Goal: Task Accomplishment & Management: Manage account settings

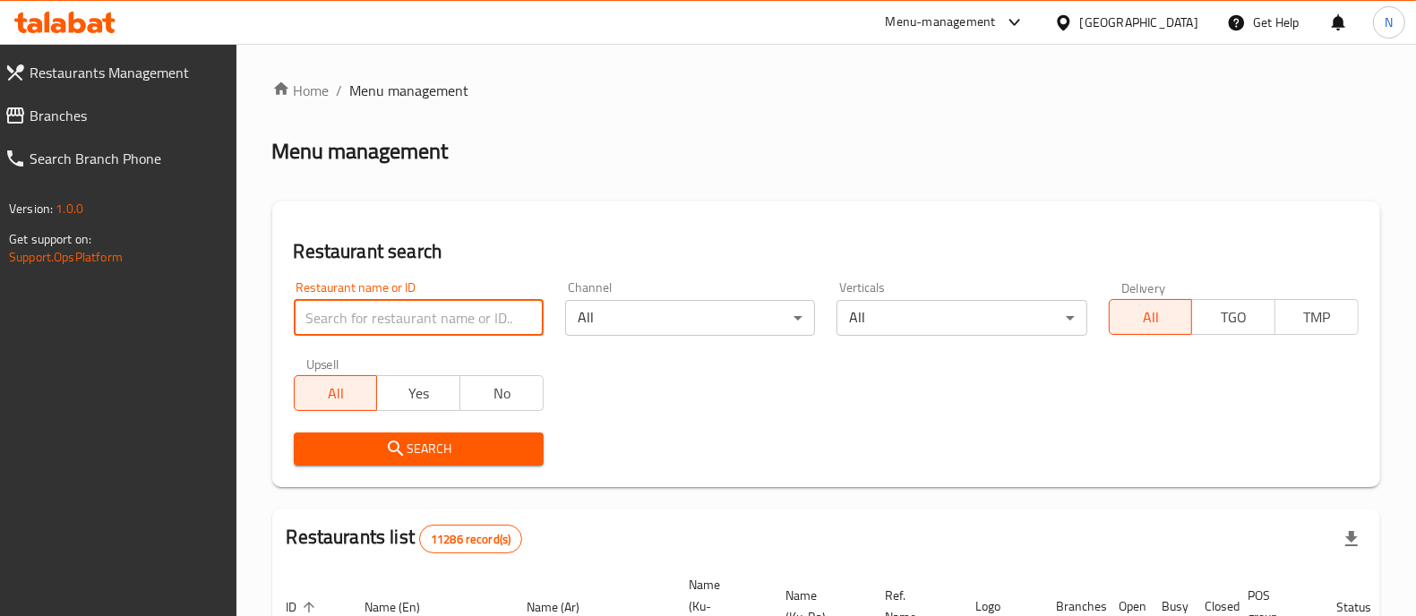
click at [421, 325] on input "search" at bounding box center [419, 318] width 250 height 36
type input "شاورما ودجاج الطير"
click button "Search" at bounding box center [419, 449] width 250 height 33
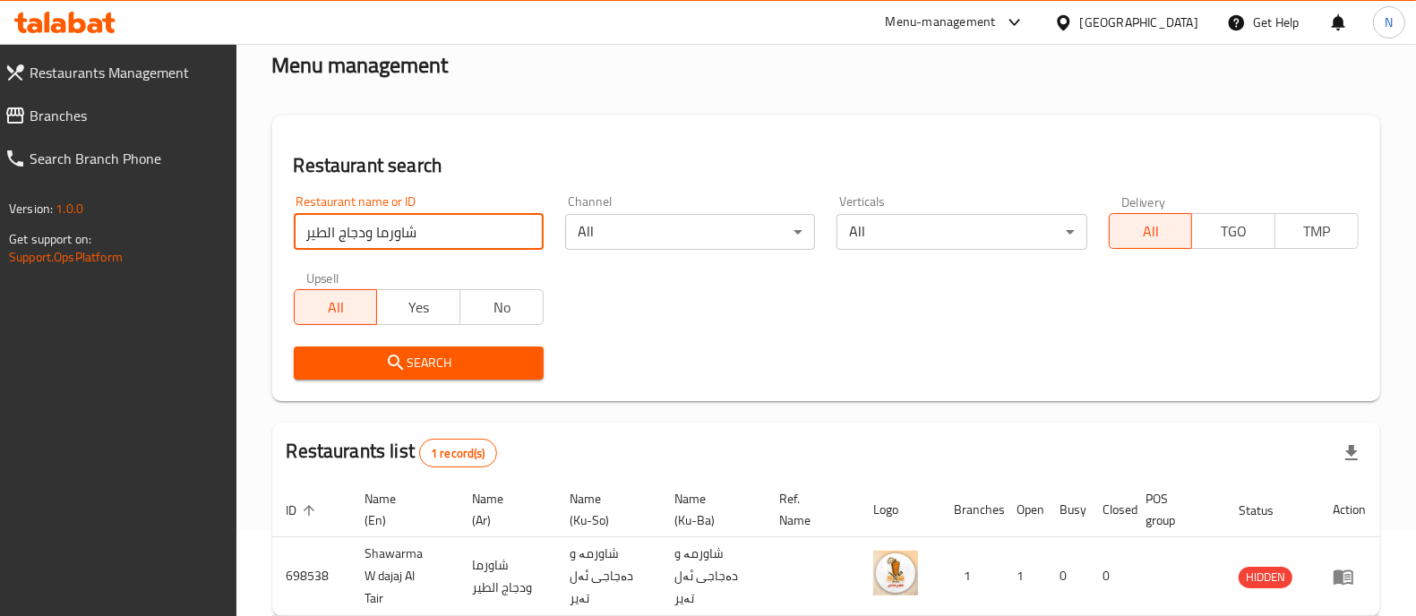
scroll to position [111, 0]
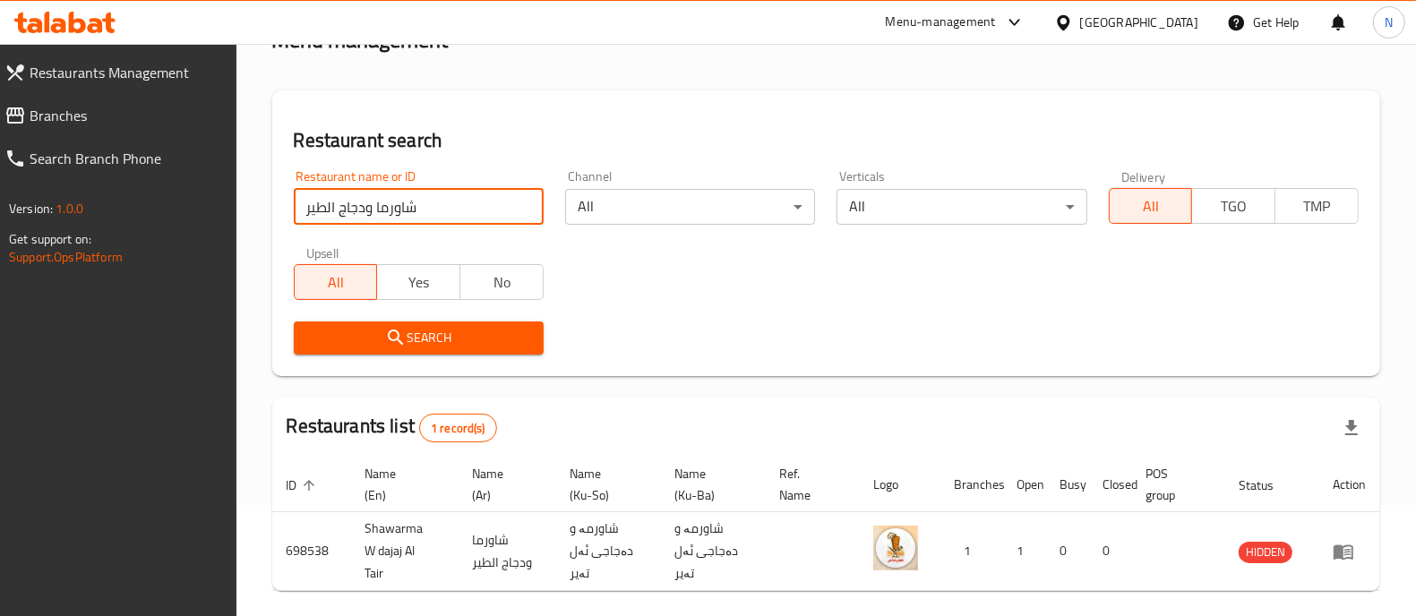
click at [80, 24] on icon at bounding box center [64, 22] width 101 height 21
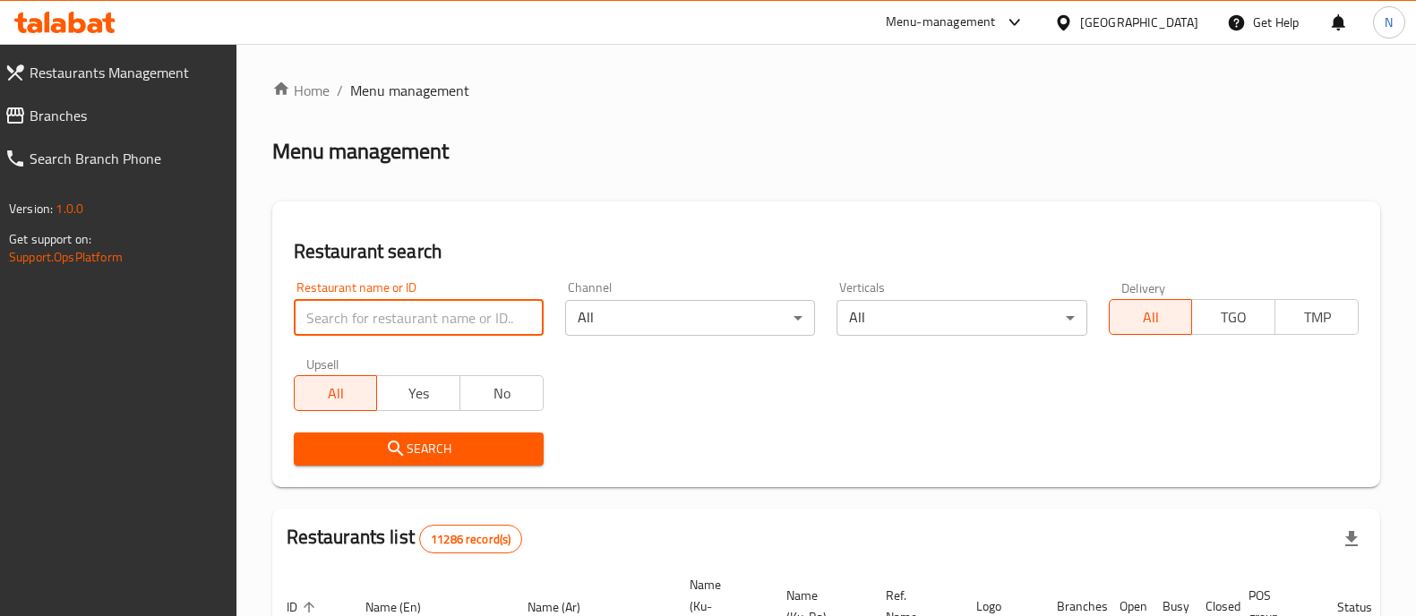
scroll to position [234, 0]
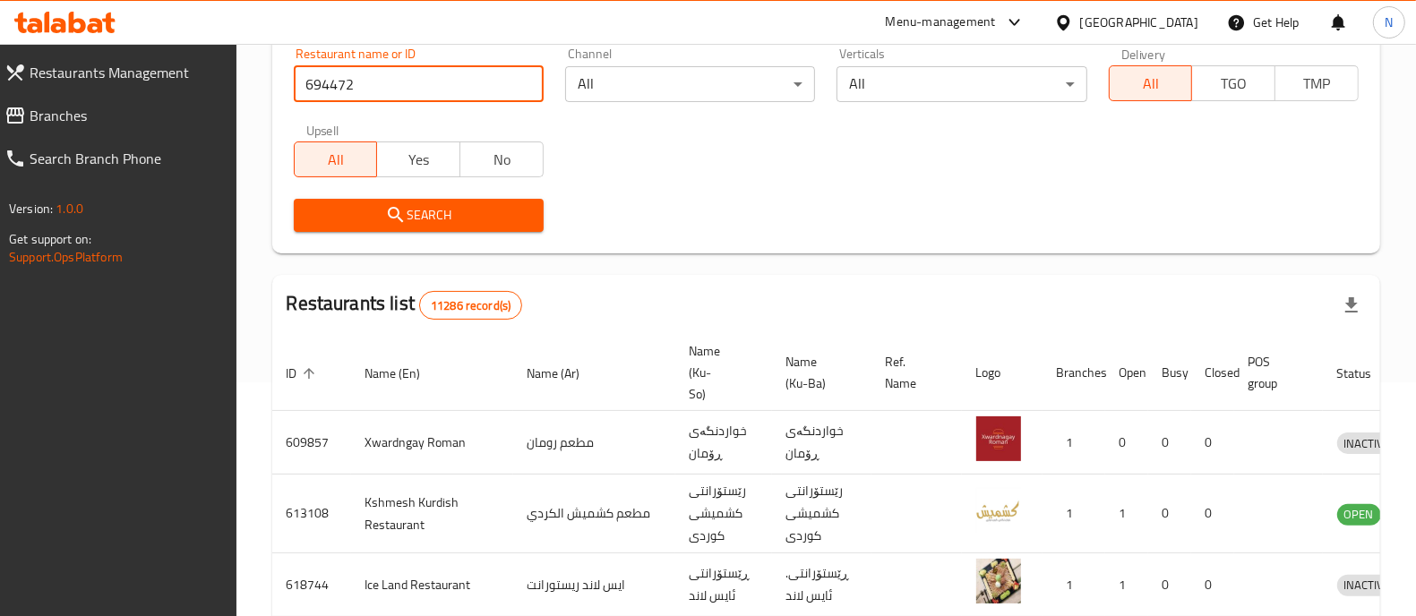
type input "694472"
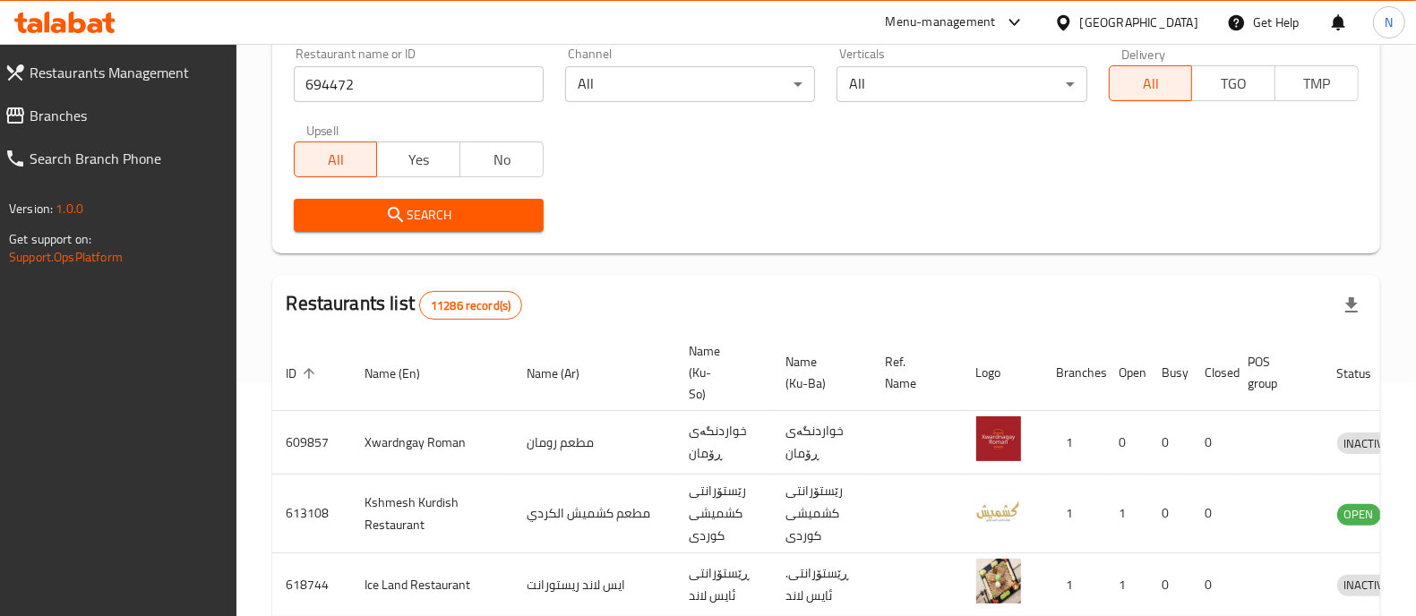
click at [459, 202] on button "Search" at bounding box center [419, 215] width 250 height 33
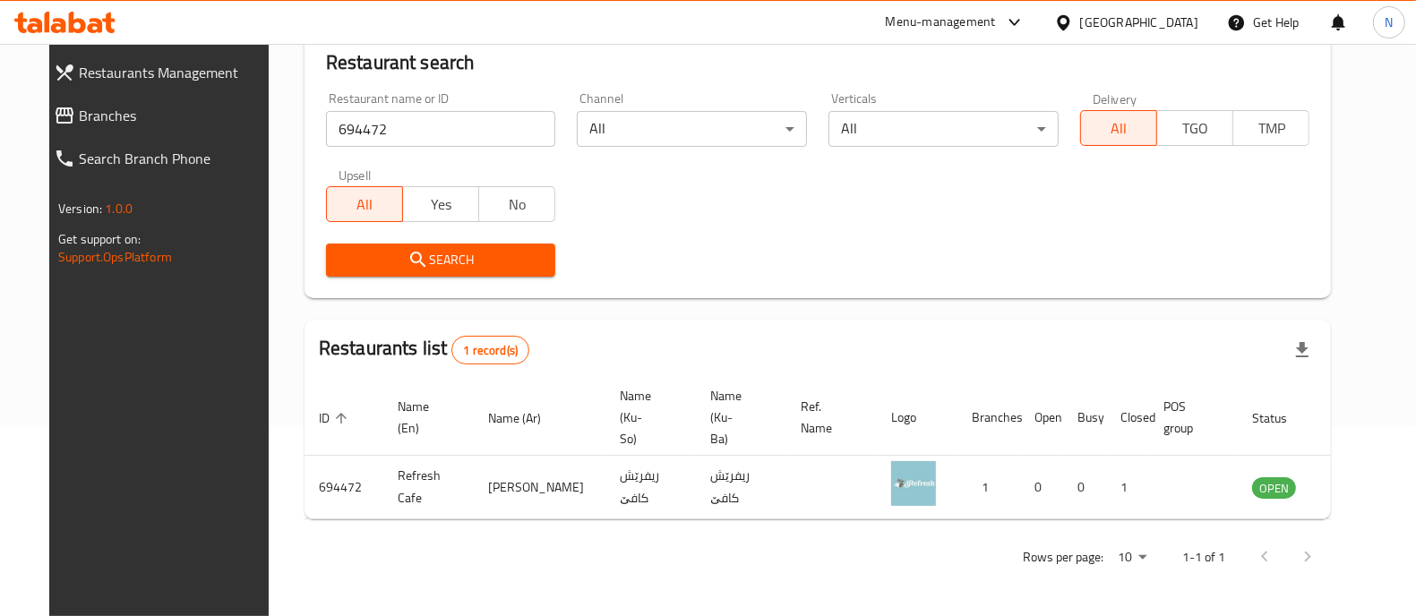
scroll to position [167, 0]
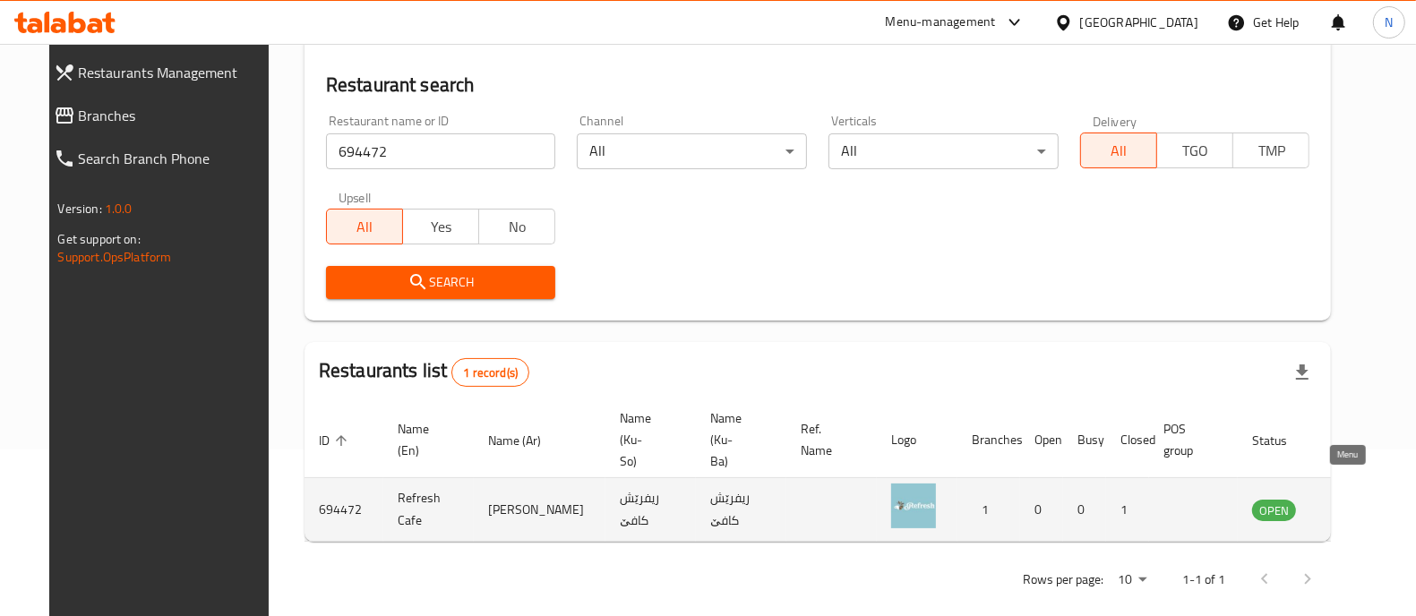
click at [1346, 499] on icon "enhanced table" at bounding box center [1356, 509] width 21 height 21
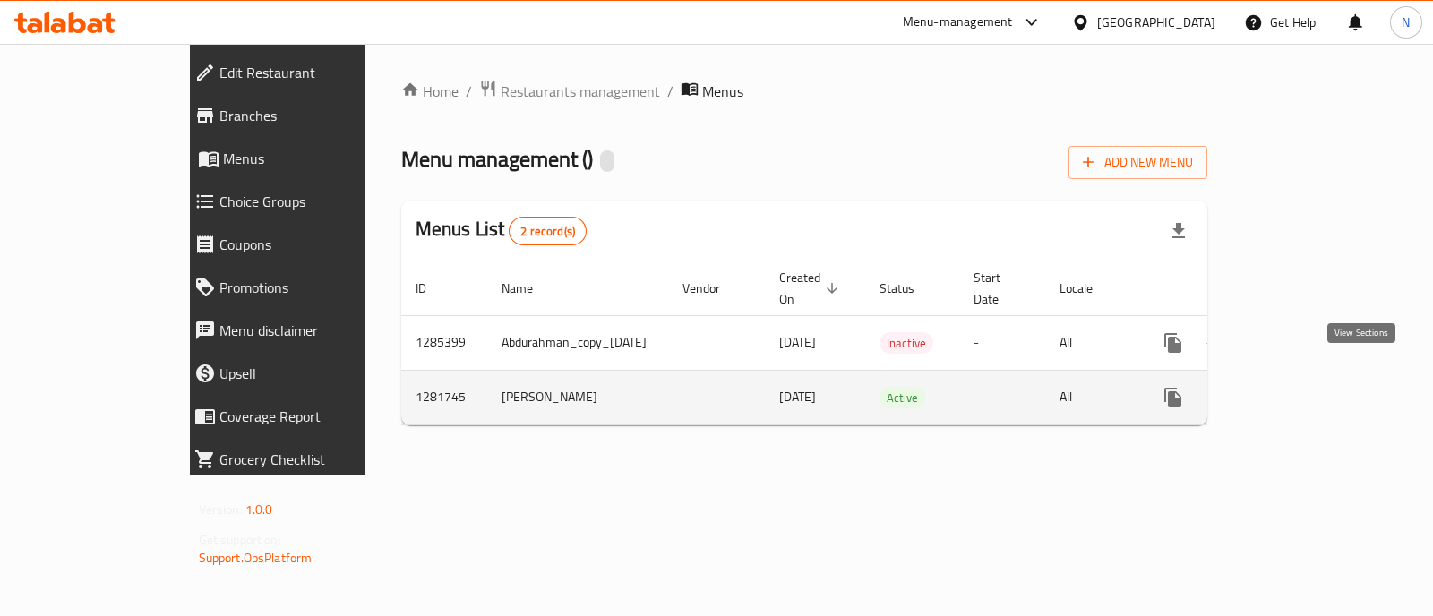
click at [1313, 387] on icon "enhanced table" at bounding box center [1301, 397] width 21 height 21
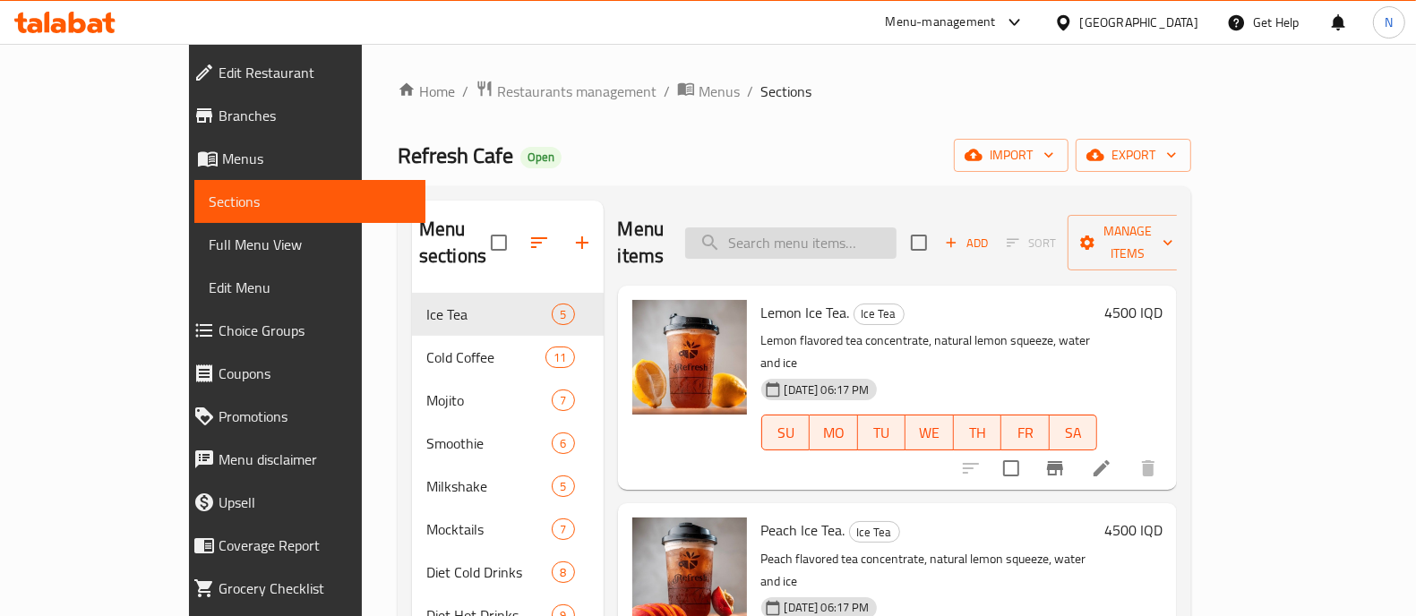
click at [801, 227] on input "search" at bounding box center [790, 242] width 211 height 31
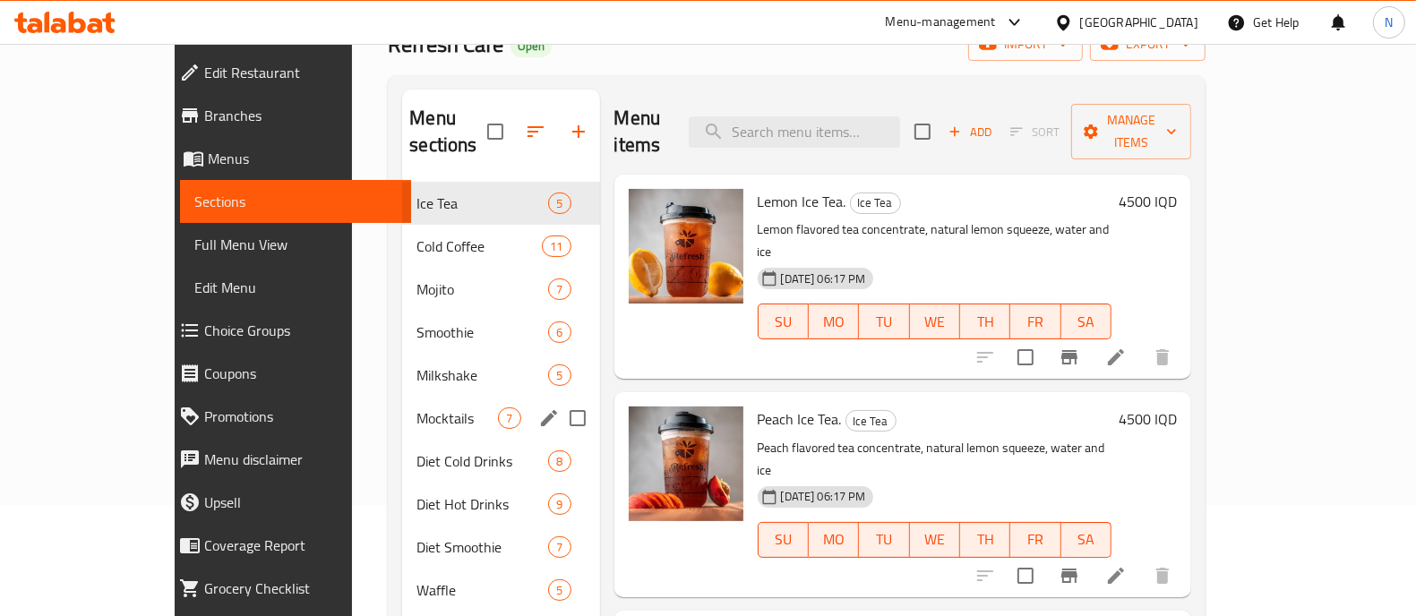
scroll to position [223, 0]
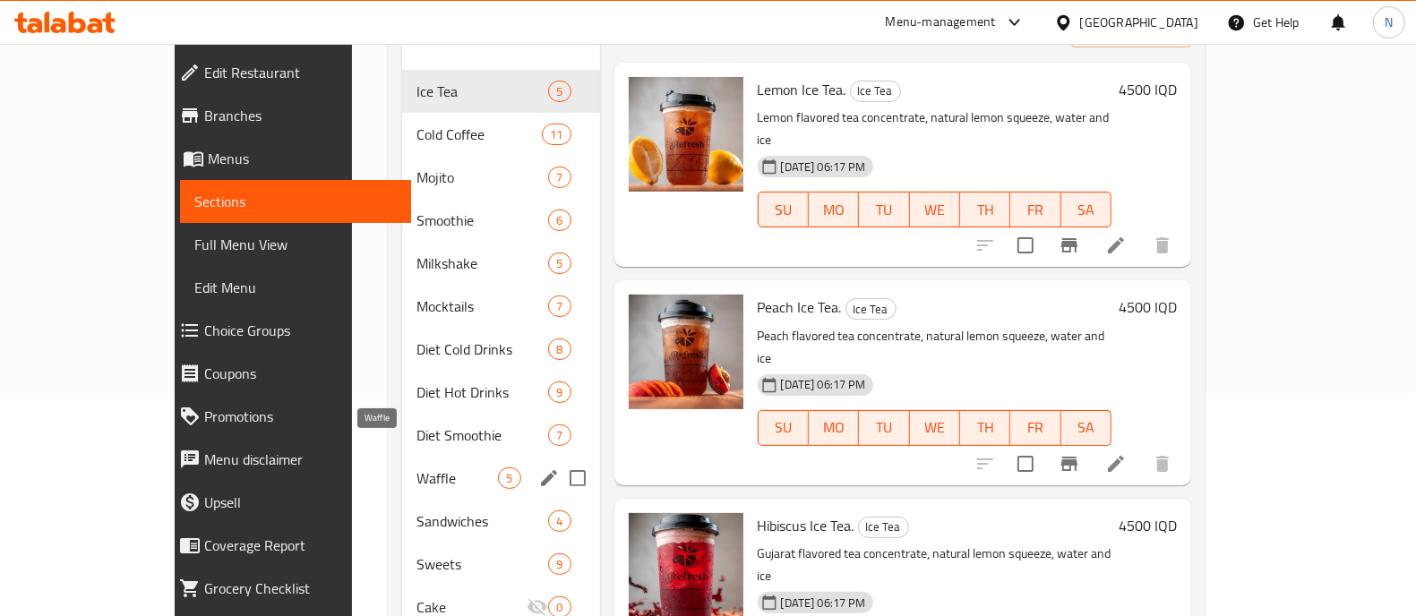
click at [426, 467] on span "Waffle" at bounding box center [456, 477] width 81 height 21
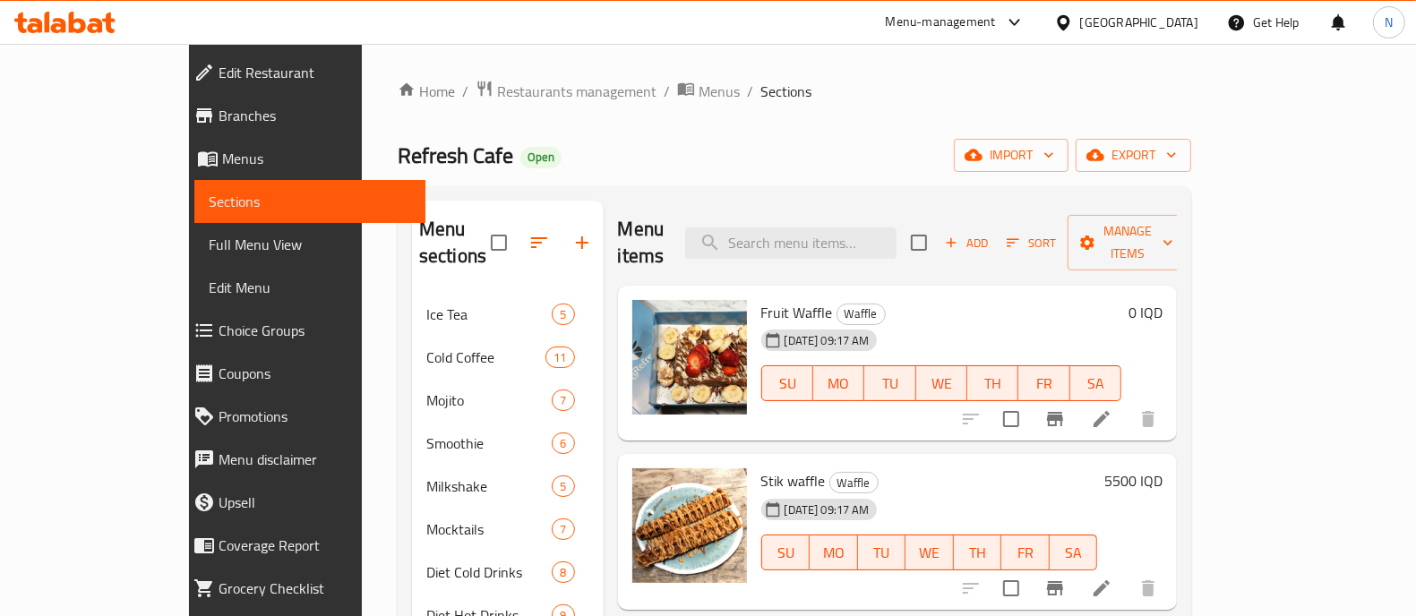
click at [1162, 300] on h6 "0 IQD" at bounding box center [1145, 312] width 34 height 25
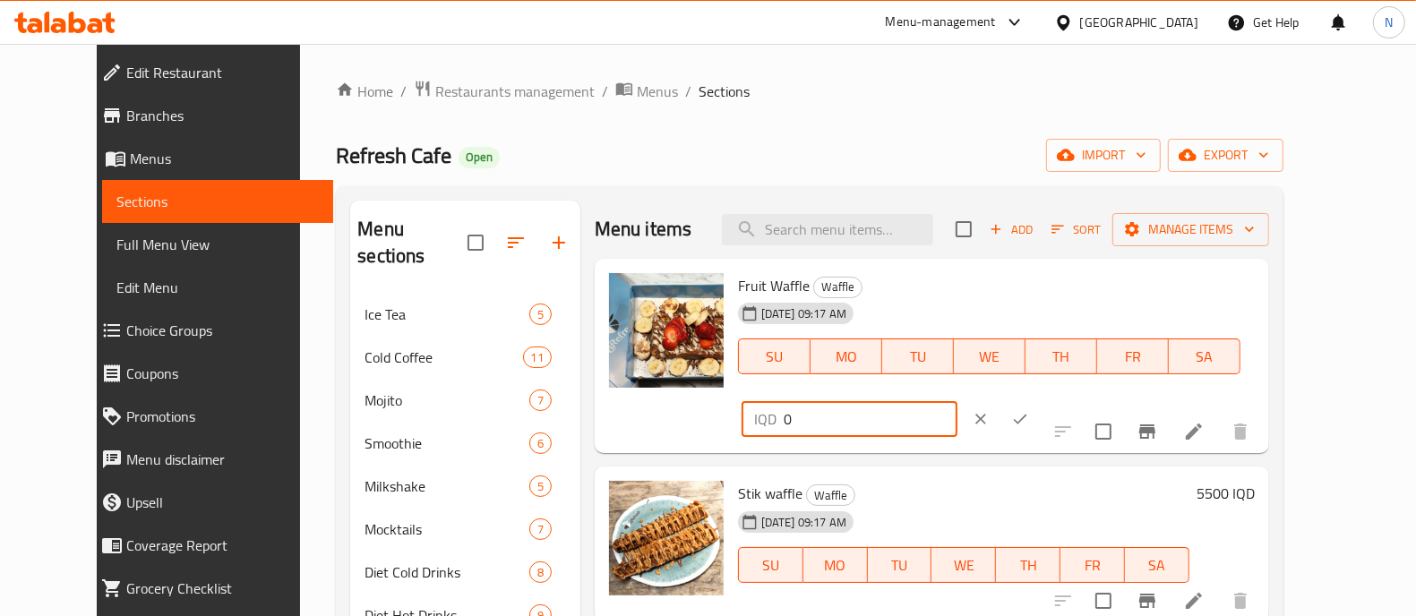
click at [957, 401] on input "0" at bounding box center [871, 419] width 174 height 36
type input "6000"
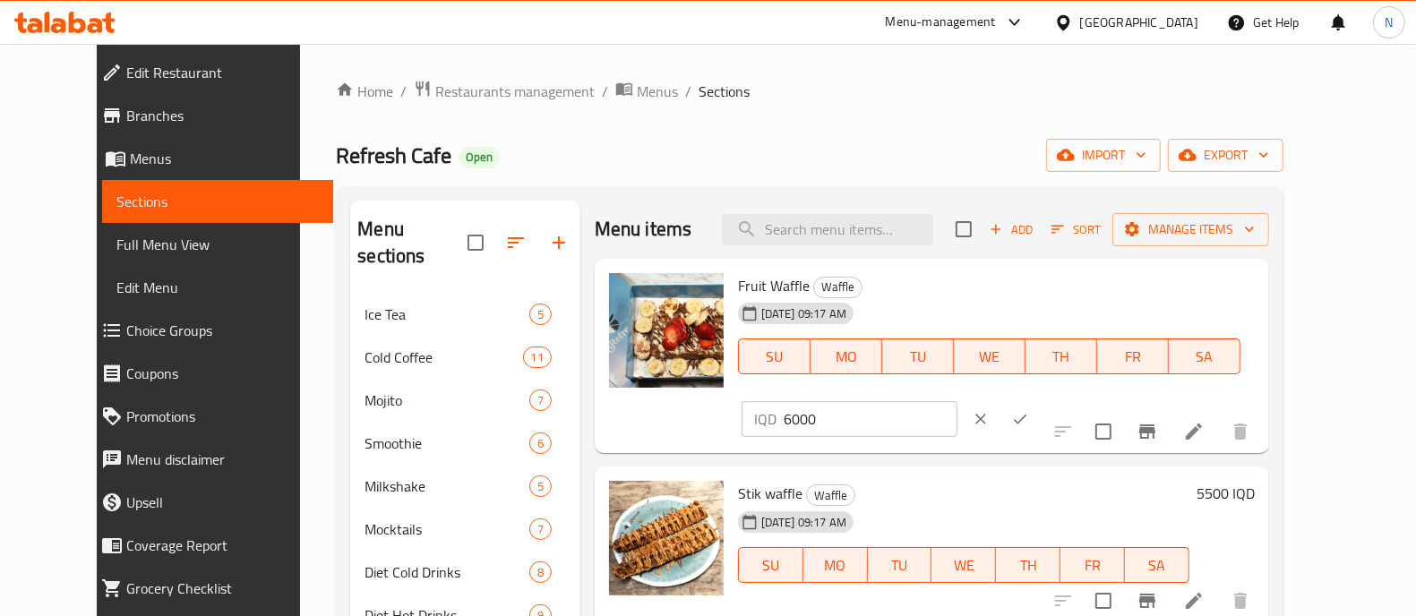
click at [1262, 272] on div "Fruit Waffle Waffle 19-05-2025 09:17 AM SU MO TU WE TH FR SA IQD 6000 ​" at bounding box center [996, 356] width 531 height 181
click at [1029, 410] on icon "ok" at bounding box center [1020, 419] width 18 height 18
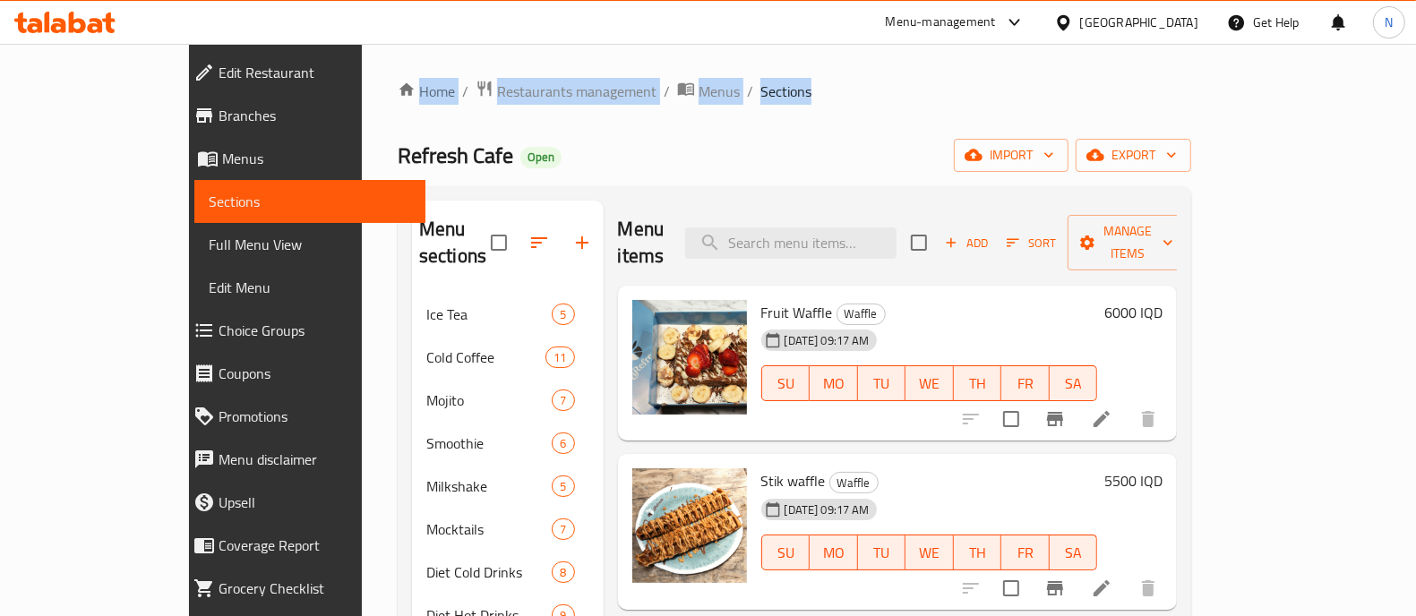
drag, startPoint x: 702, startPoint y: 93, endPoint x: 223, endPoint y: 88, distance: 479.1
click at [223, 88] on div "Edit Restaurant Branches Menus Sections Full Menu View Edit Menu Choice Groups …" at bounding box center [708, 627] width 1039 height 1166
click at [362, 74] on div "Home / Restaurants management / Menus / Sections Refresh Cafe Open import expor…" at bounding box center [794, 627] width 865 height 1166
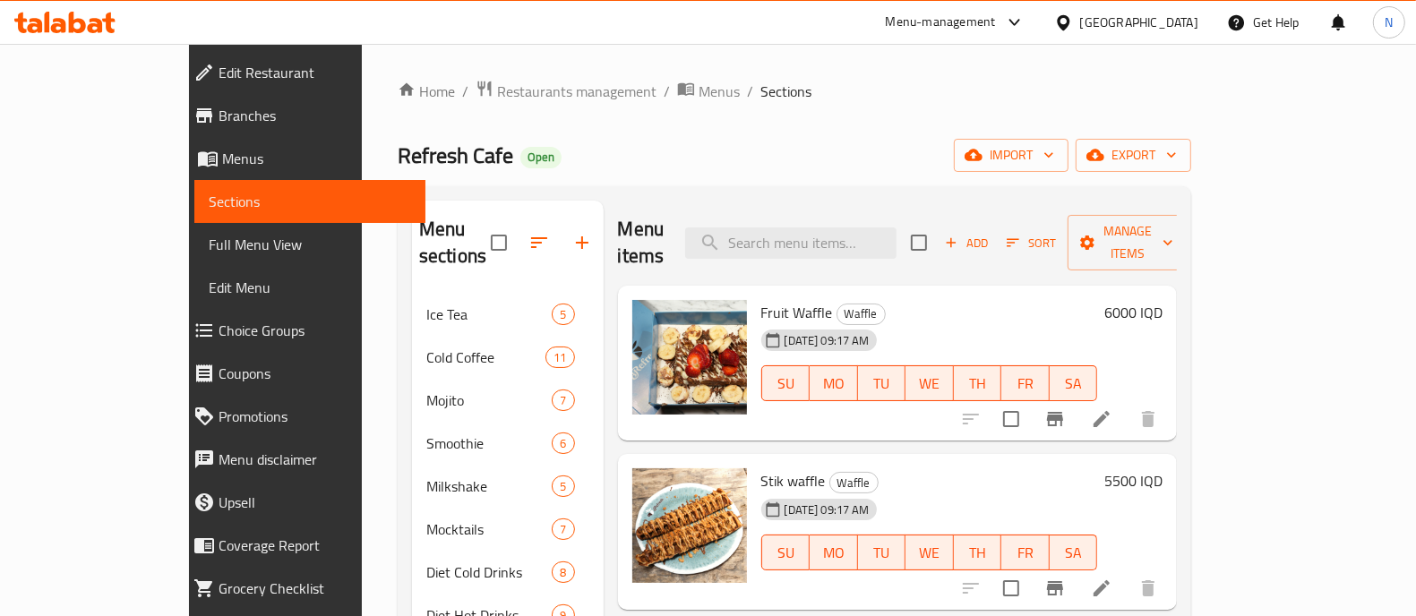
click at [38, 21] on icon at bounding box center [34, 25] width 15 height 15
